Goal: Task Accomplishment & Management: Manage account settings

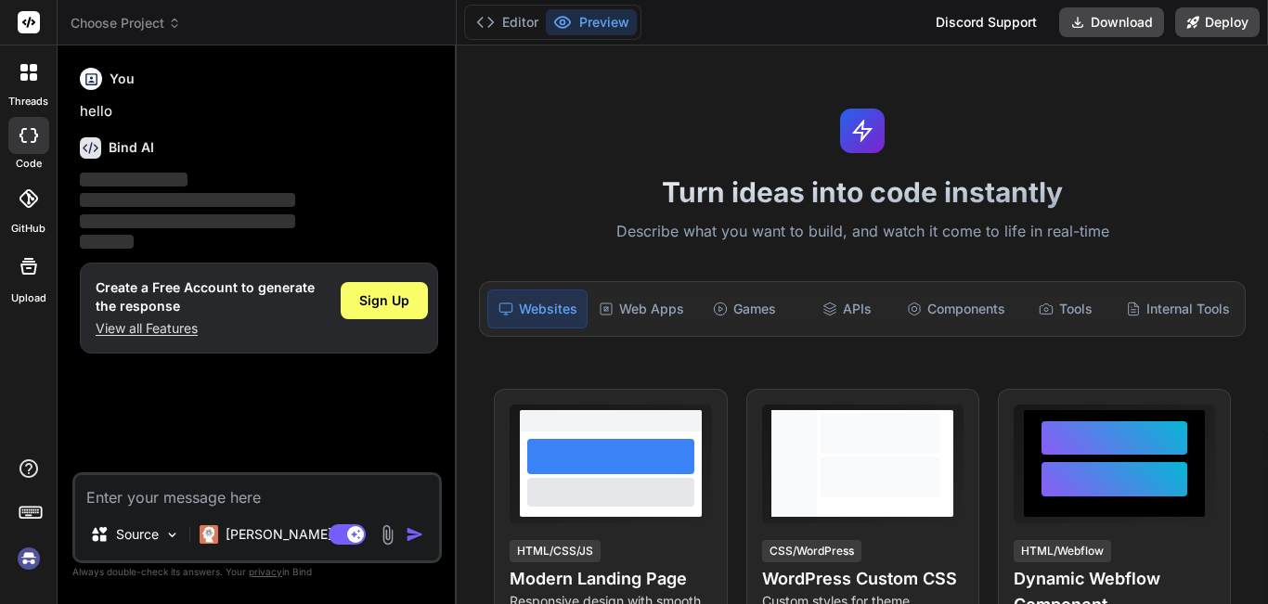
click at [382, 296] on span "Sign Up" at bounding box center [384, 300] width 50 height 19
type textarea "x"
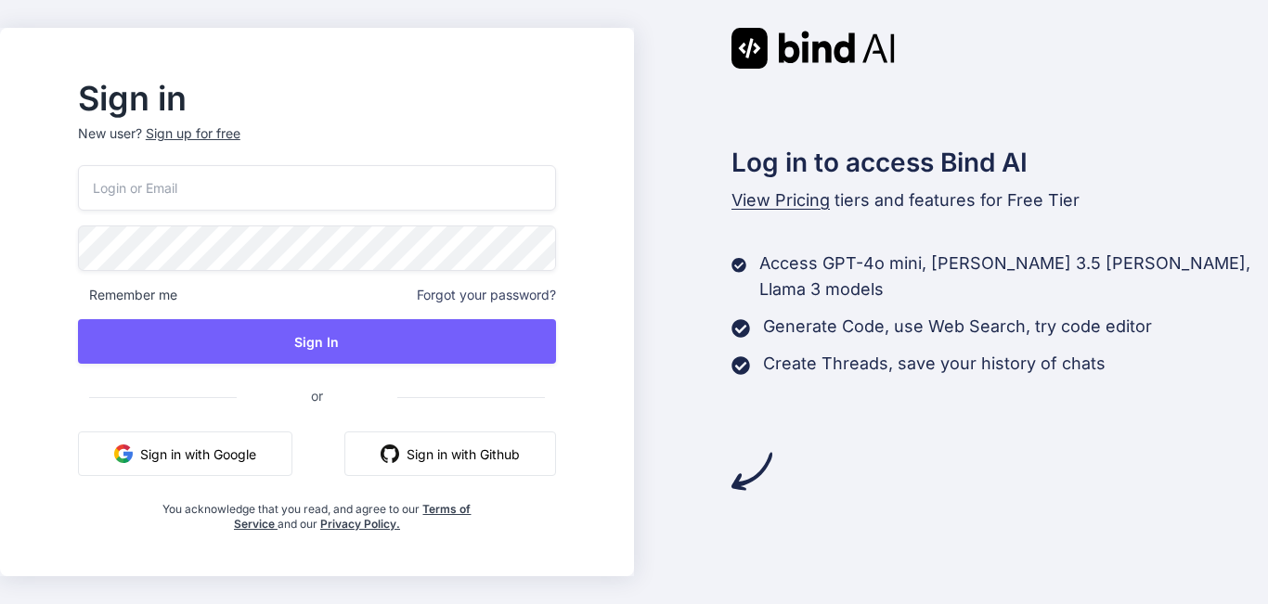
click at [267, 187] on input "email" at bounding box center [317, 187] width 478 height 45
type input "[EMAIL_ADDRESS][DOMAIN_NAME]"
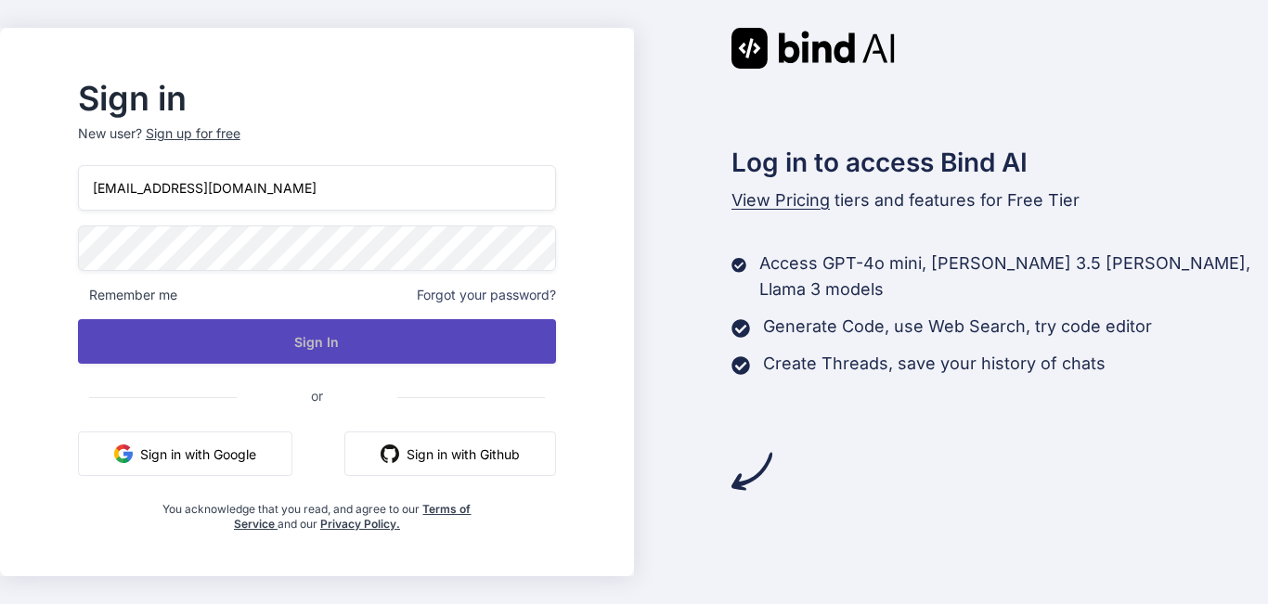
click at [317, 346] on button "Sign In" at bounding box center [317, 341] width 478 height 45
